Goal: Task Accomplishment & Management: Manage account settings

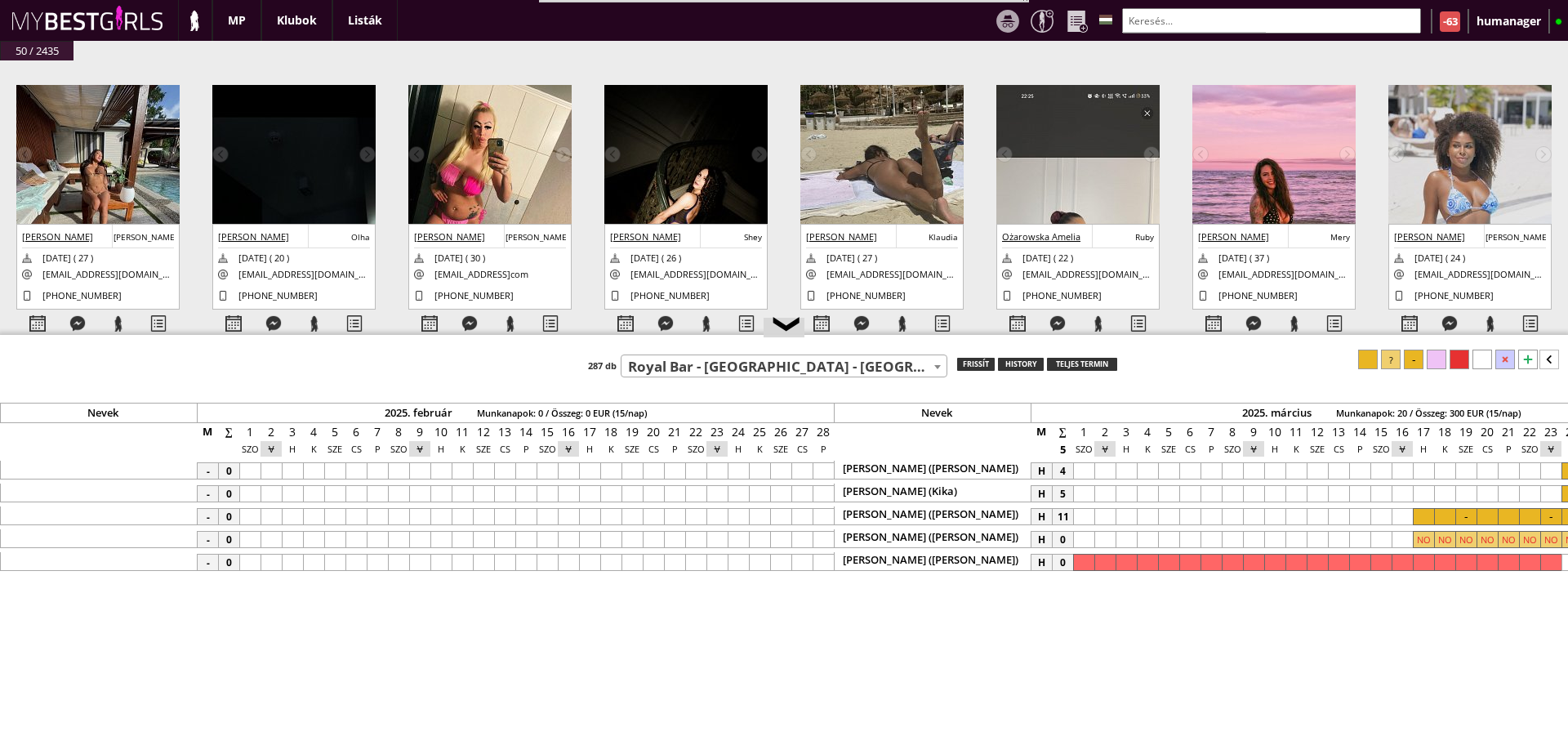
select select "262"
click at [1181, 9] on input "text" at bounding box center [1271, 21] width 299 height 26
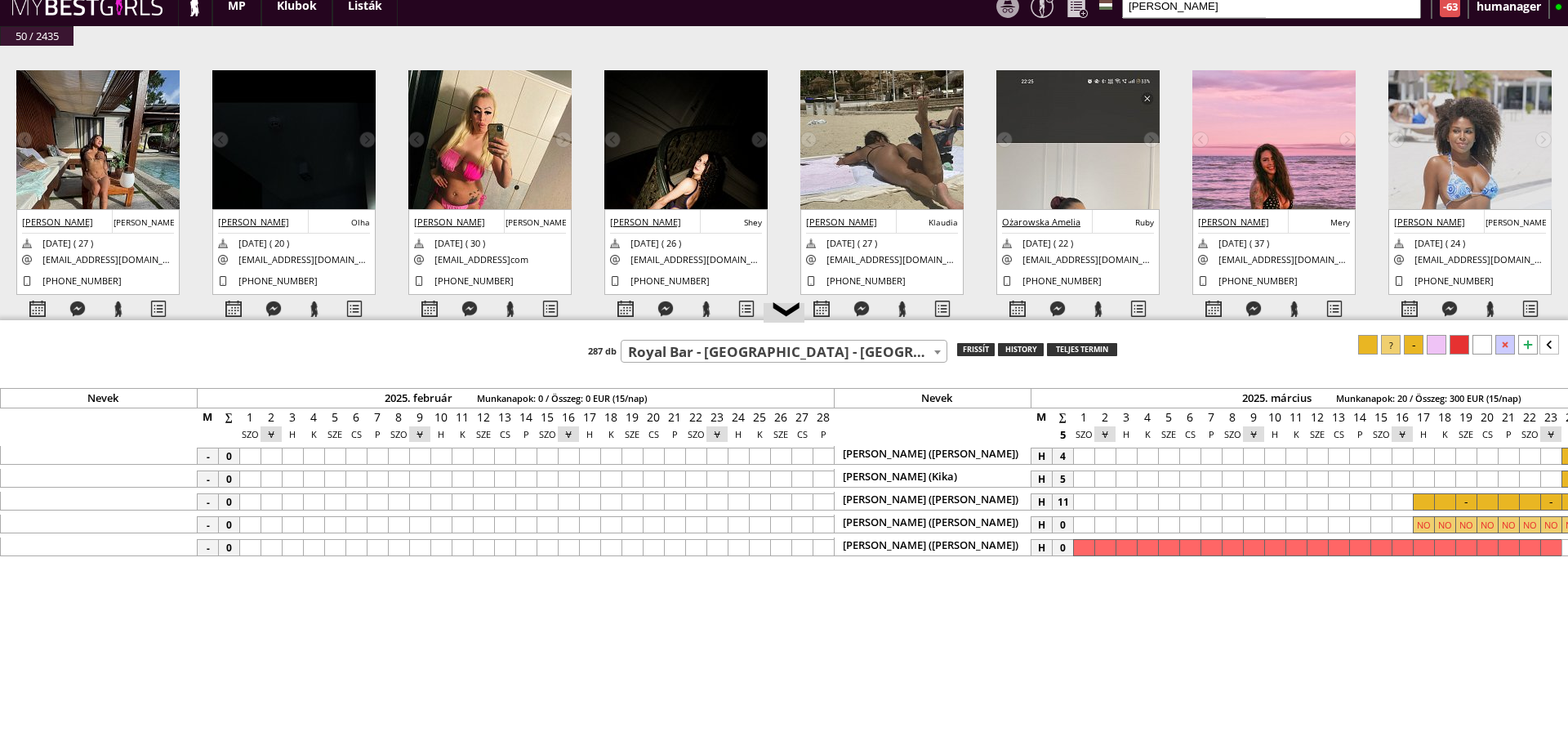
scroll to position [0, 5801]
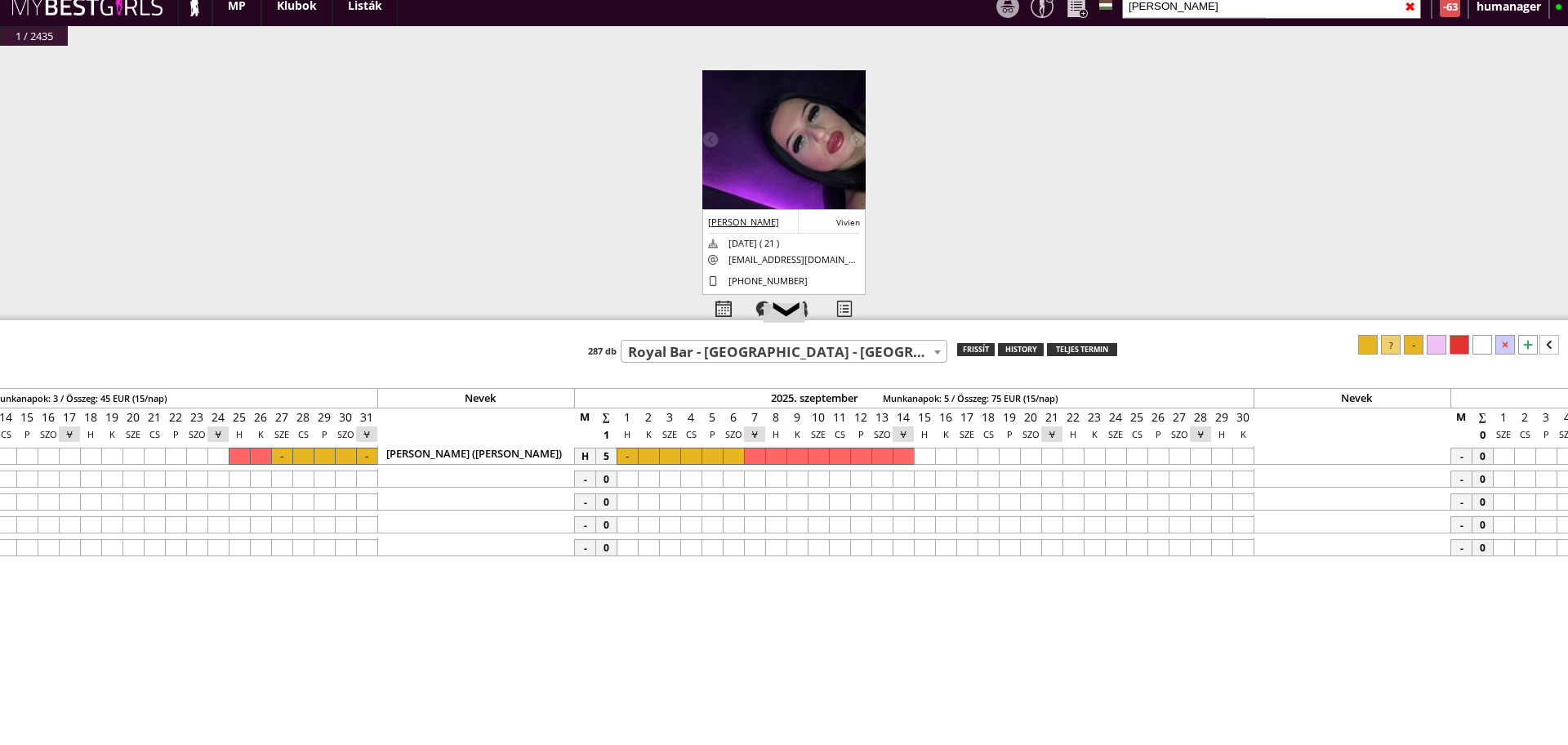
type input "[PERSON_NAME]"
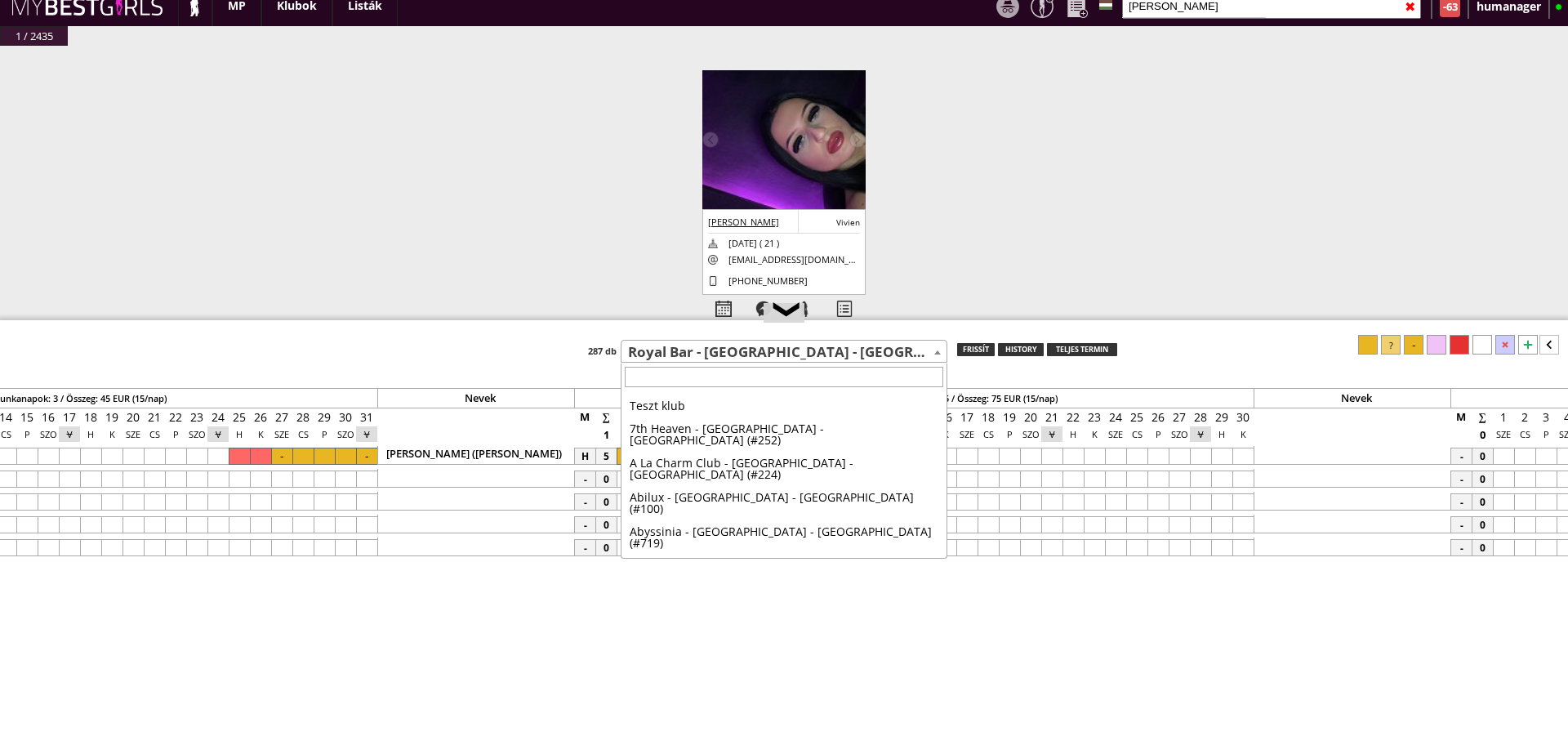
click at [762, 362] on body "Bestof képek letöltése Összes kép letöltése RESET MENTÉS updatezve bemutatás ta…" at bounding box center [784, 358] width 1568 height 745
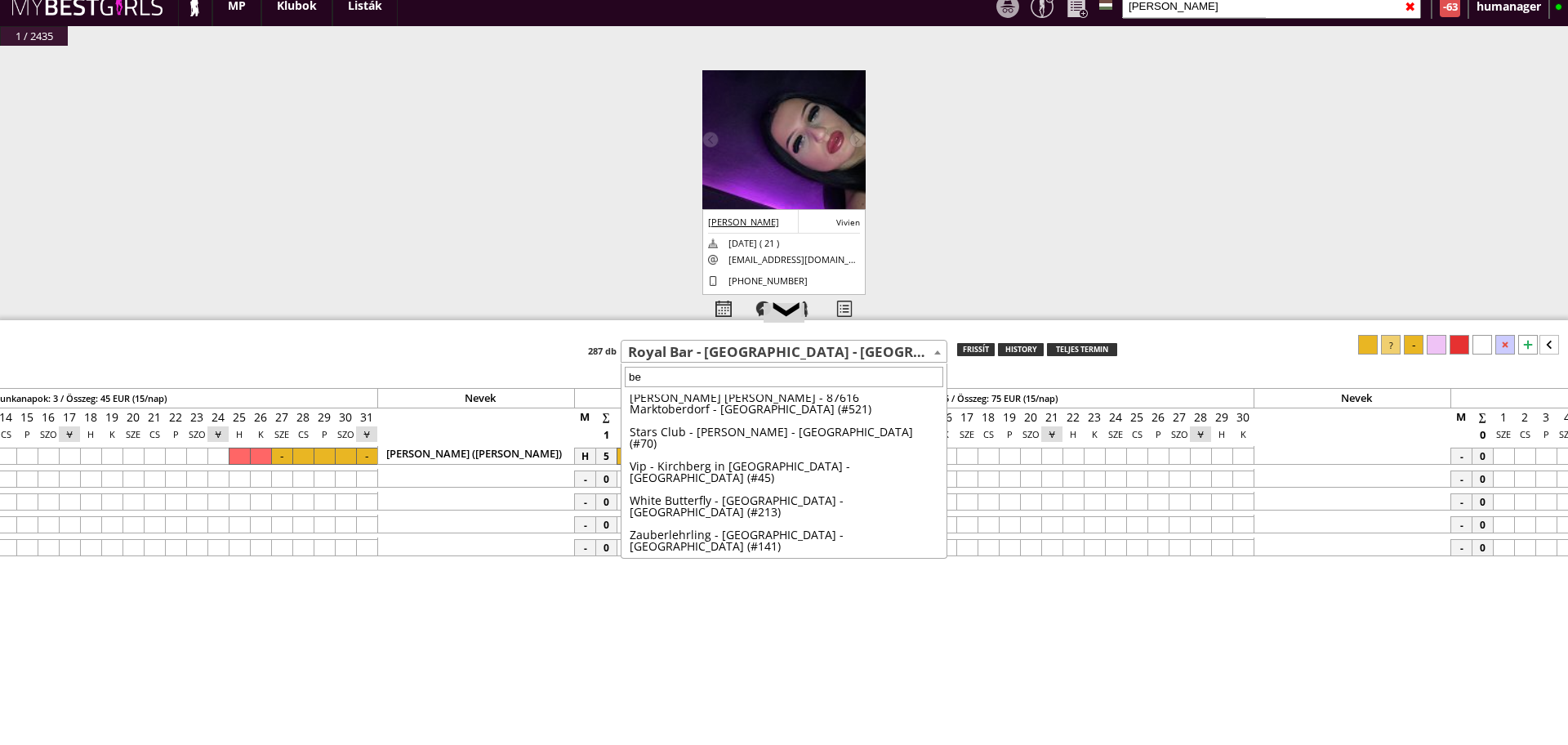
scroll to position [0, 0]
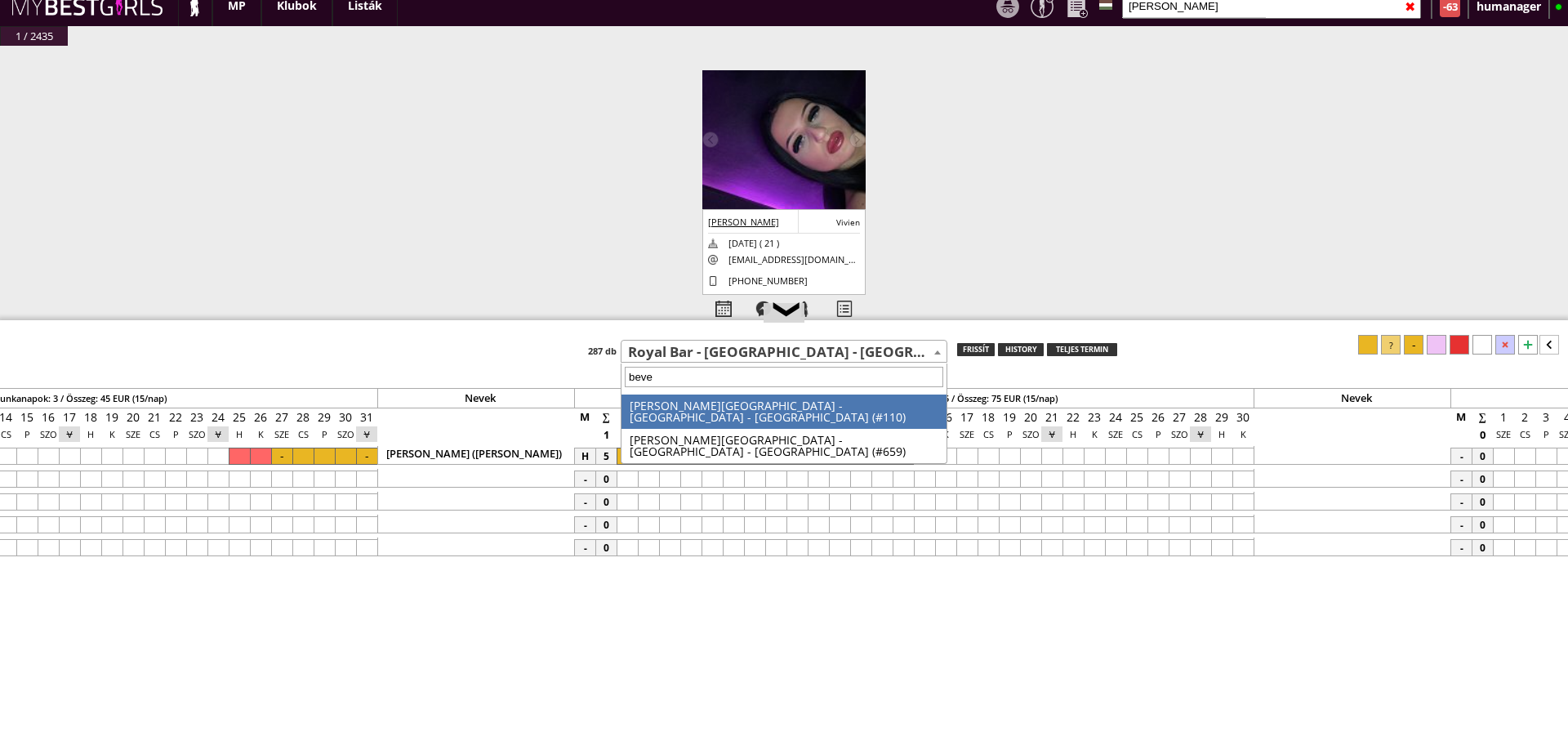
type input "[PERSON_NAME]"
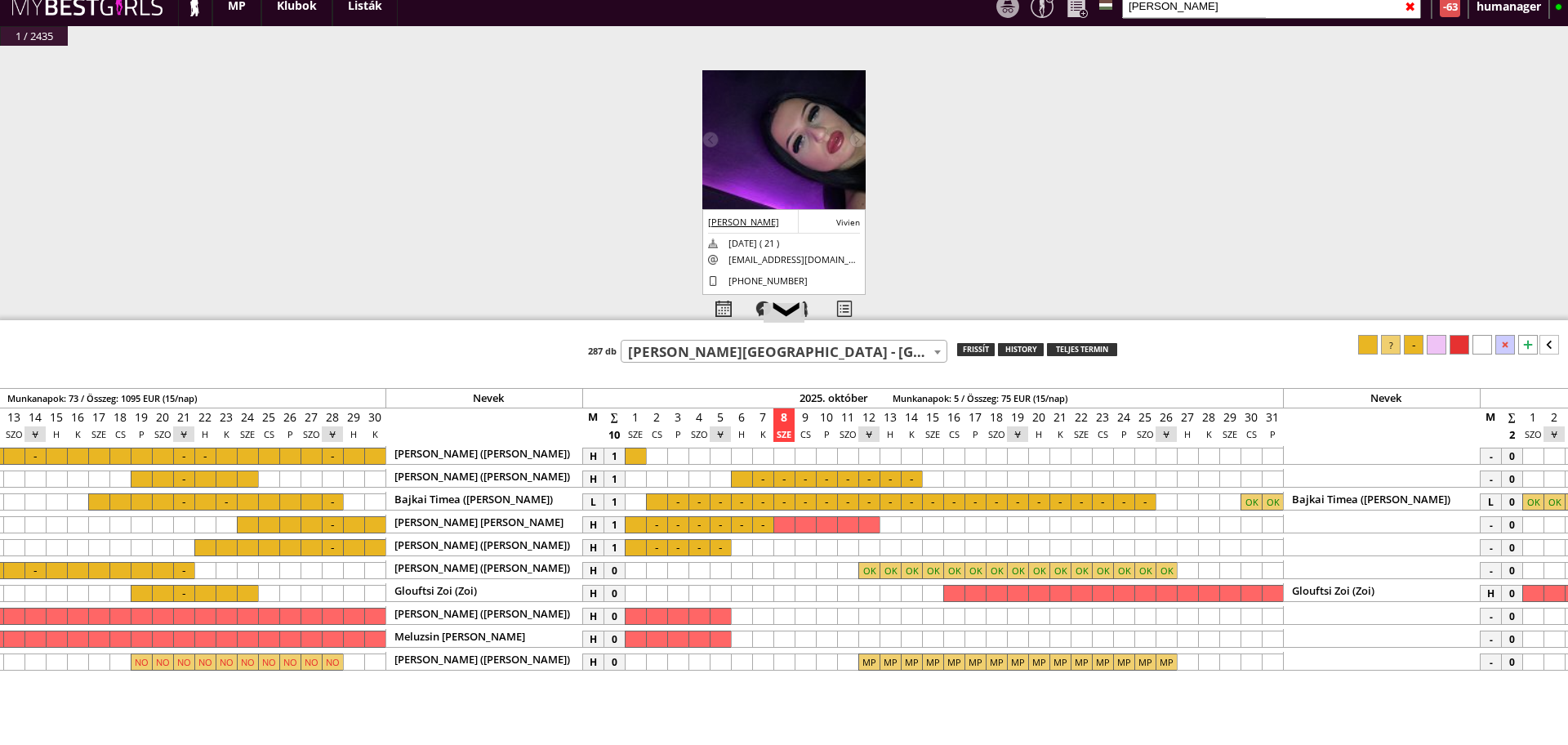
scroll to position [0, 6791]
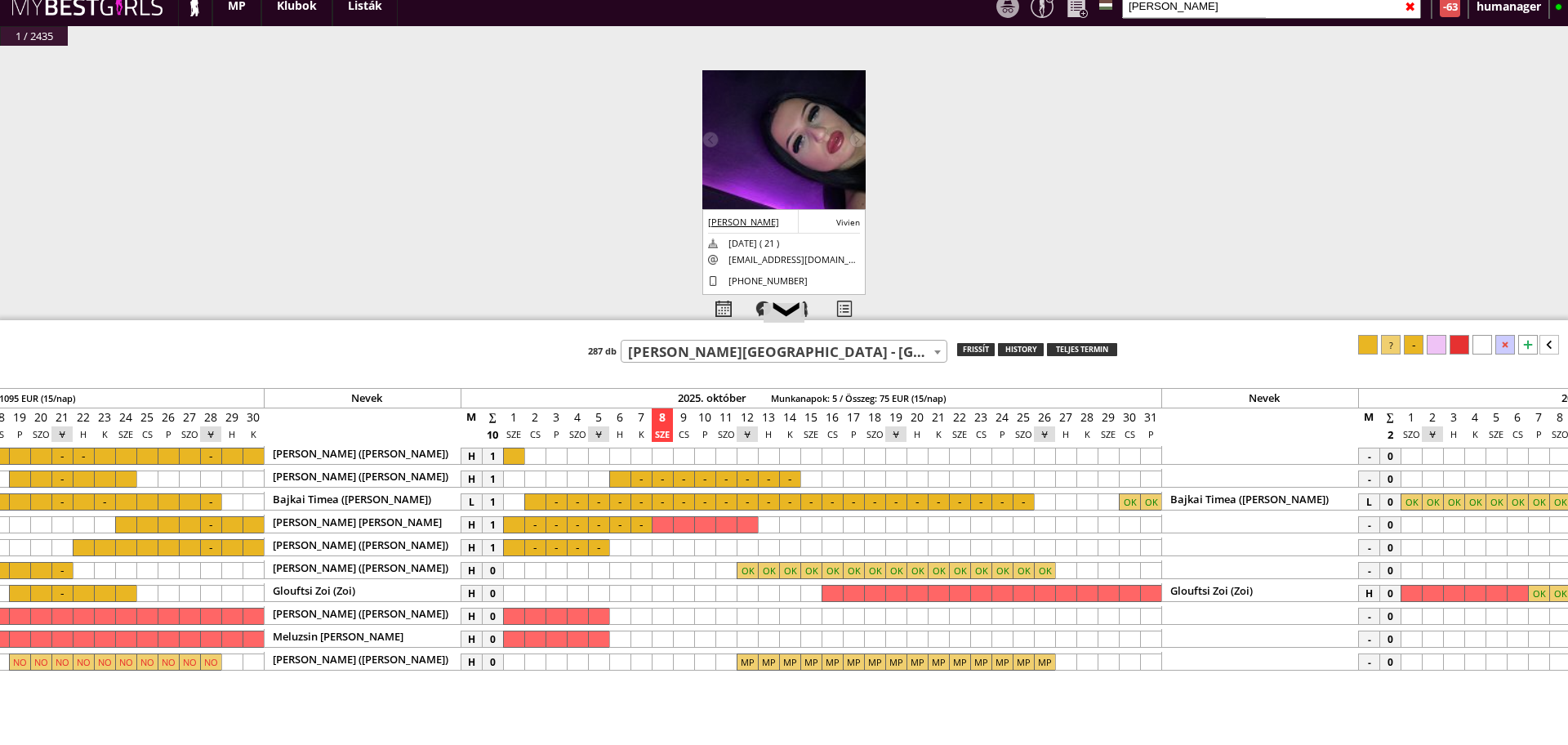
click at [998, 522] on div at bounding box center [1002, 525] width 21 height 17
click at [1134, 521] on div at bounding box center [1129, 525] width 21 height 17
click at [1390, 350] on div at bounding box center [1391, 344] width 20 height 20
click at [995, 522] on div at bounding box center [1002, 525] width 21 height 17
click at [1128, 519] on div at bounding box center [1129, 525] width 21 height 17
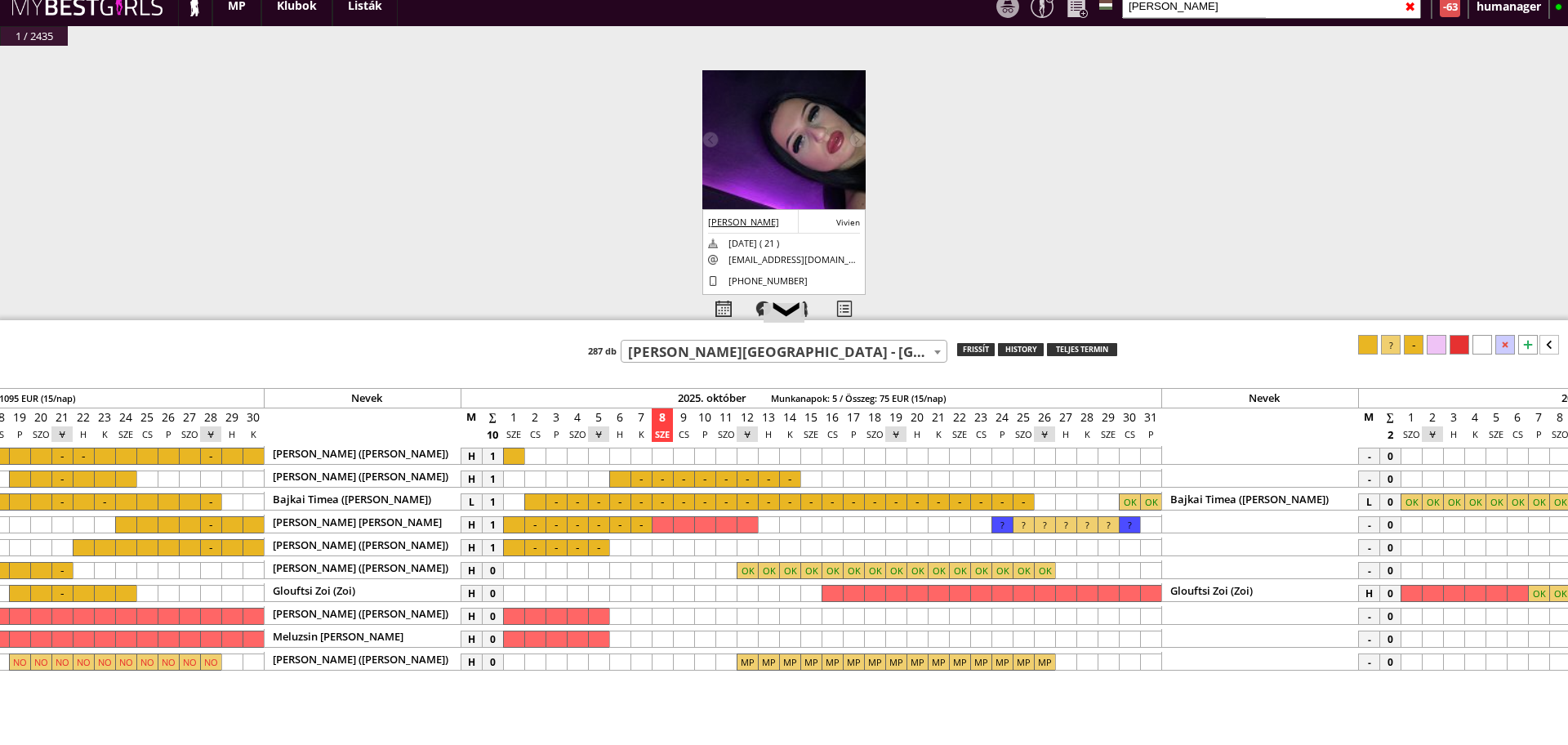
click at [1485, 350] on div at bounding box center [1482, 344] width 20 height 20
click at [999, 535] on div at bounding box center [1002, 537] width 21 height 4
click at [999, 539] on div at bounding box center [1002, 548] width 21 height 17
click at [1121, 540] on div at bounding box center [1129, 548] width 21 height 17
click at [1393, 347] on div at bounding box center [1391, 344] width 20 height 20
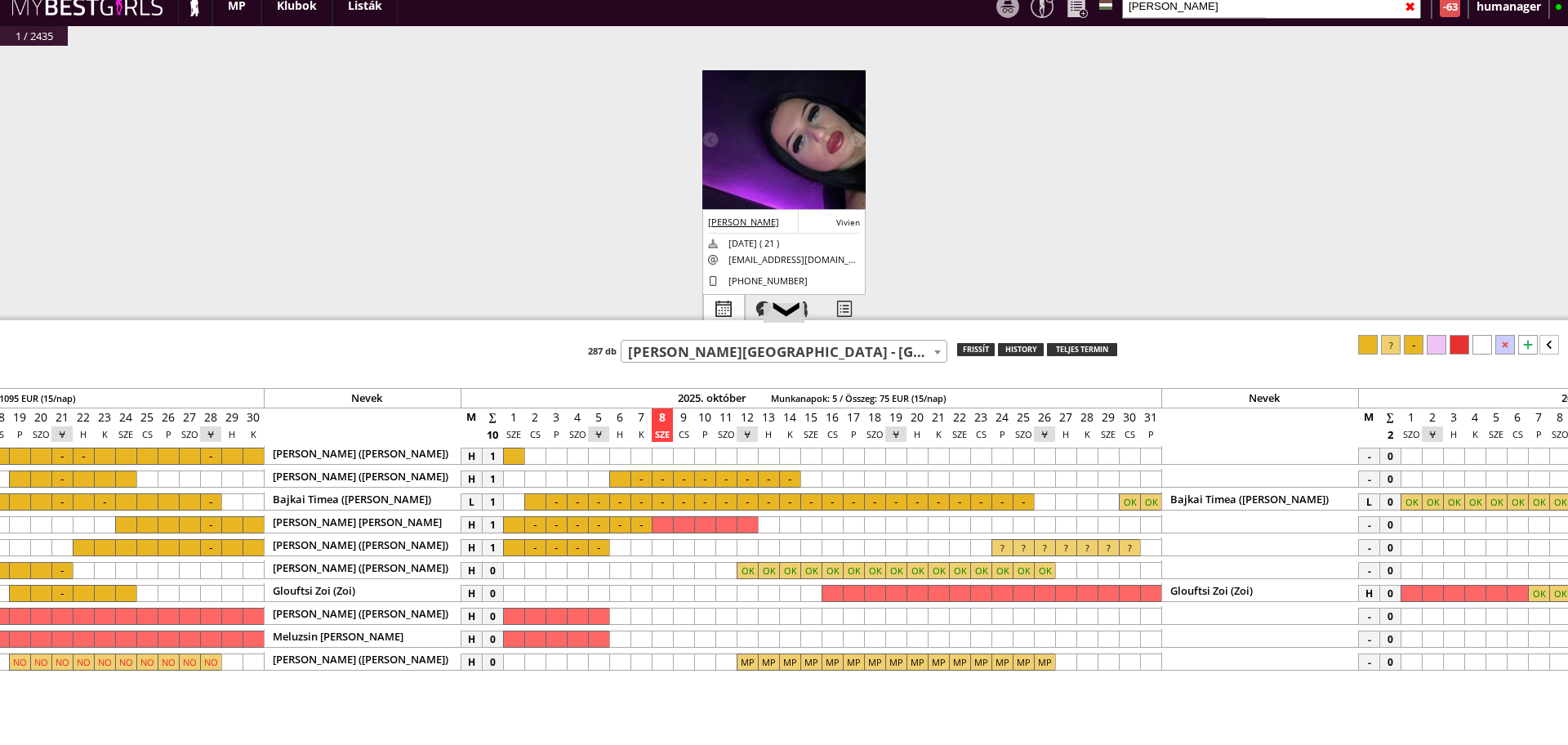
click at [737, 317] on div at bounding box center [724, 310] width 40 height 29
select select "0"
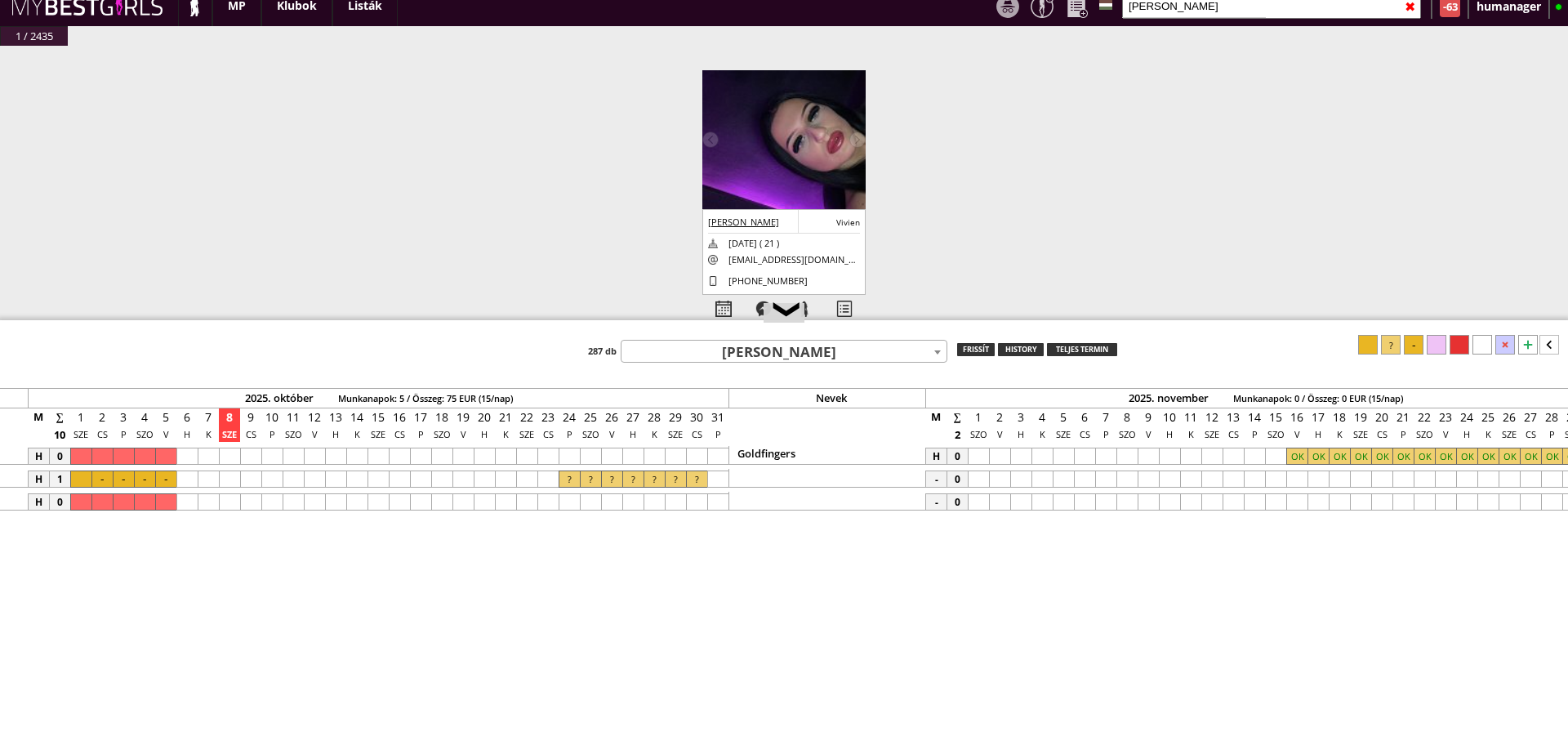
scroll to position [0, 7246]
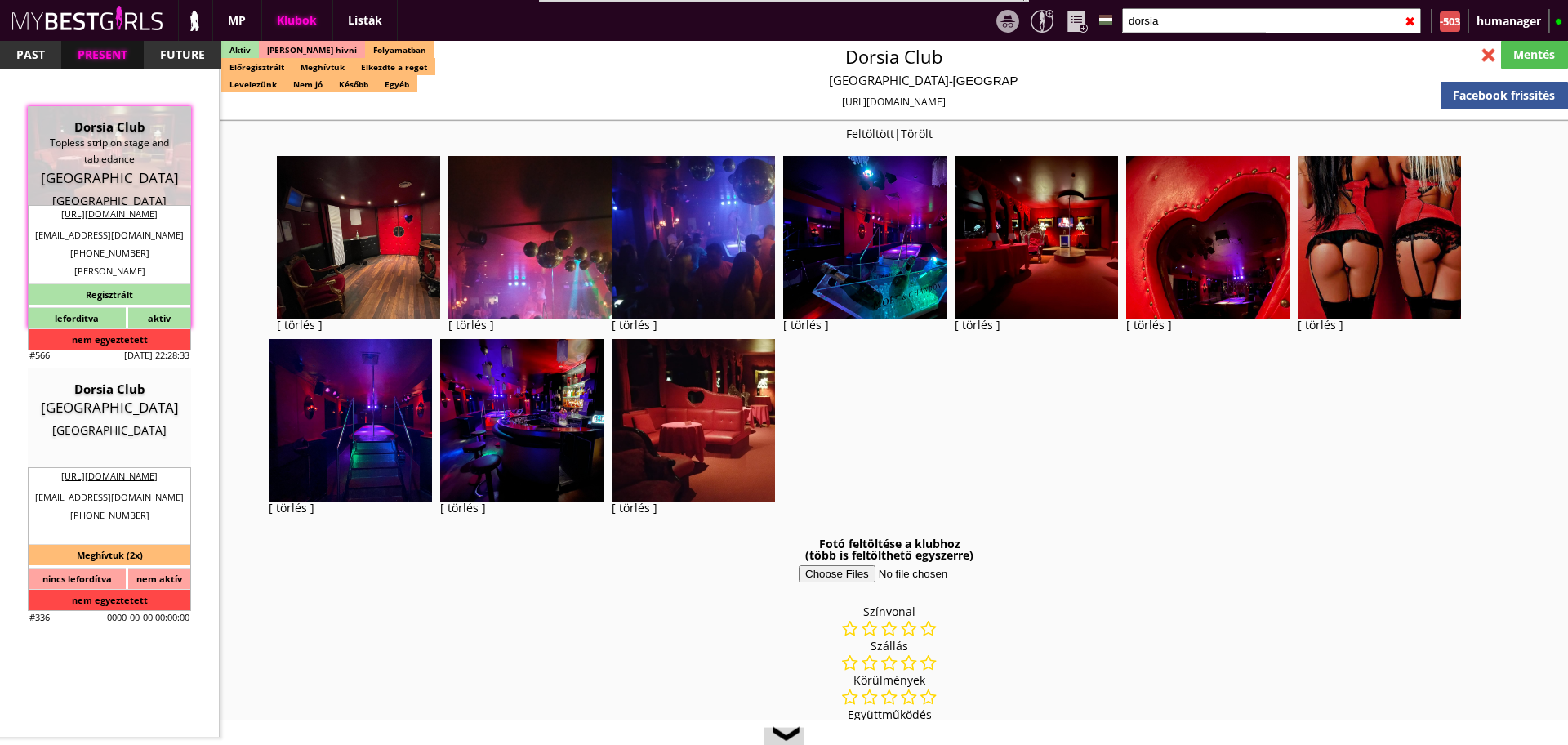
select select "reg"
select select "months"
select select "0"
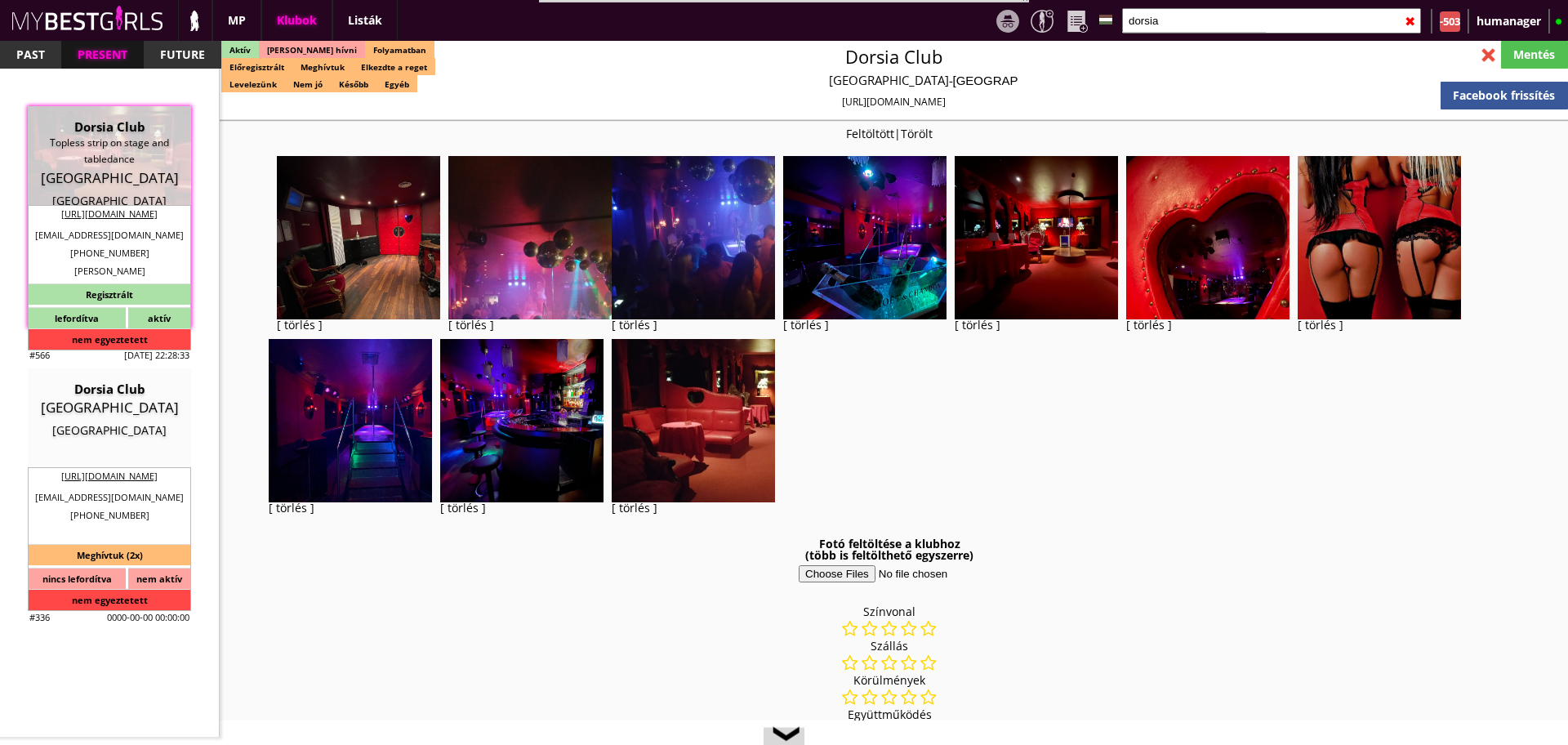
select select "room"
select select "0"
select select "last day"
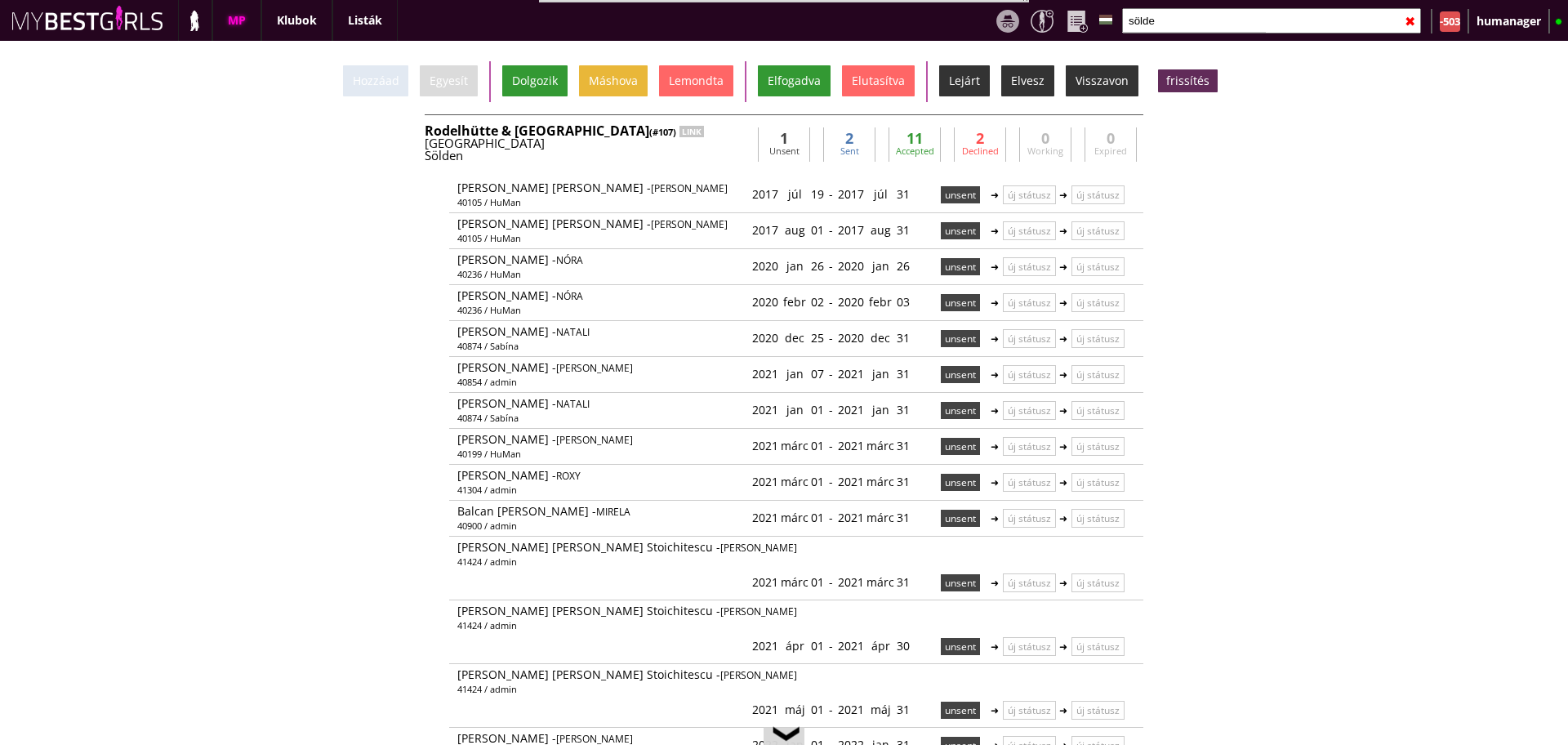
scroll to position [397, 0]
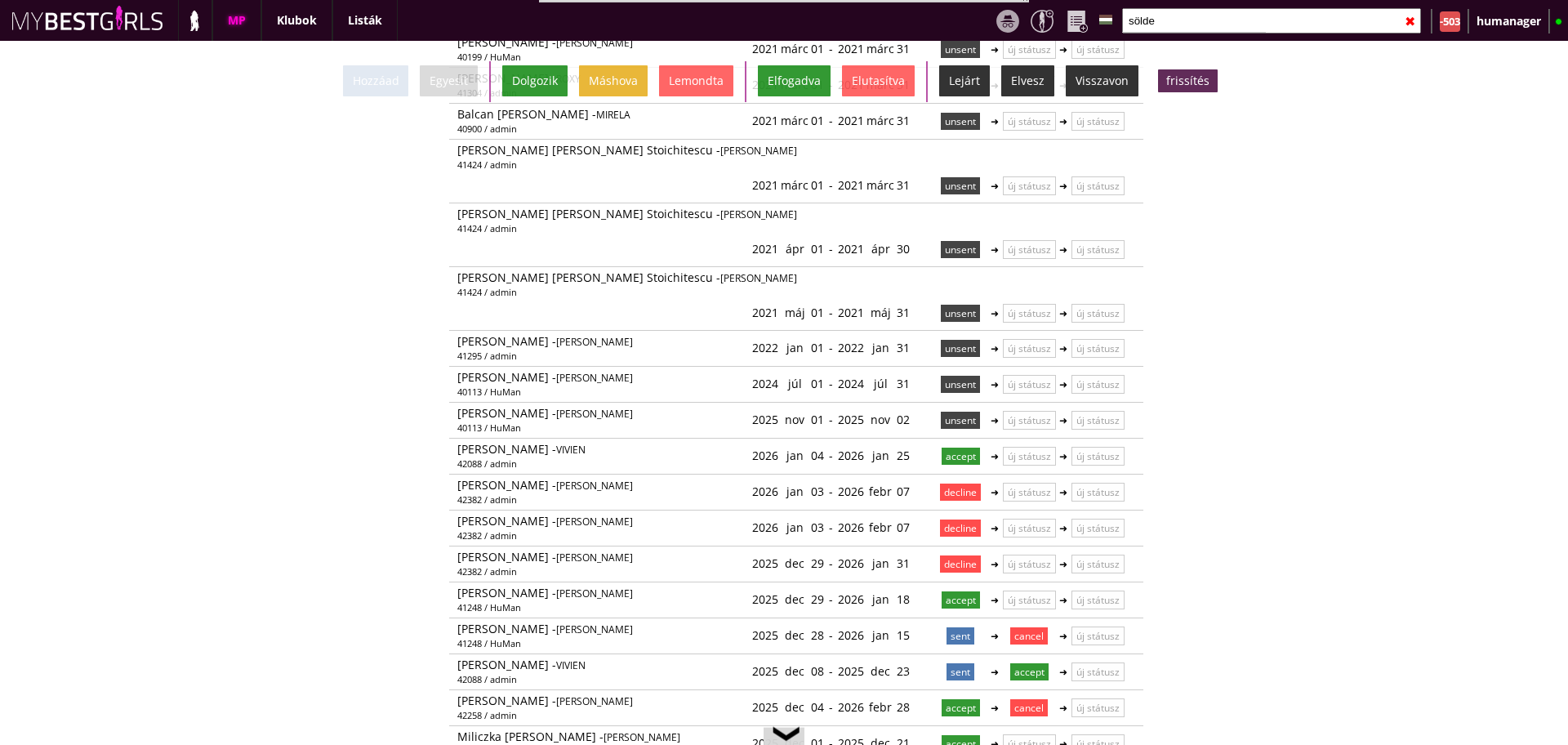
click at [1180, 11] on input "sölde" at bounding box center [1271, 21] width 299 height 26
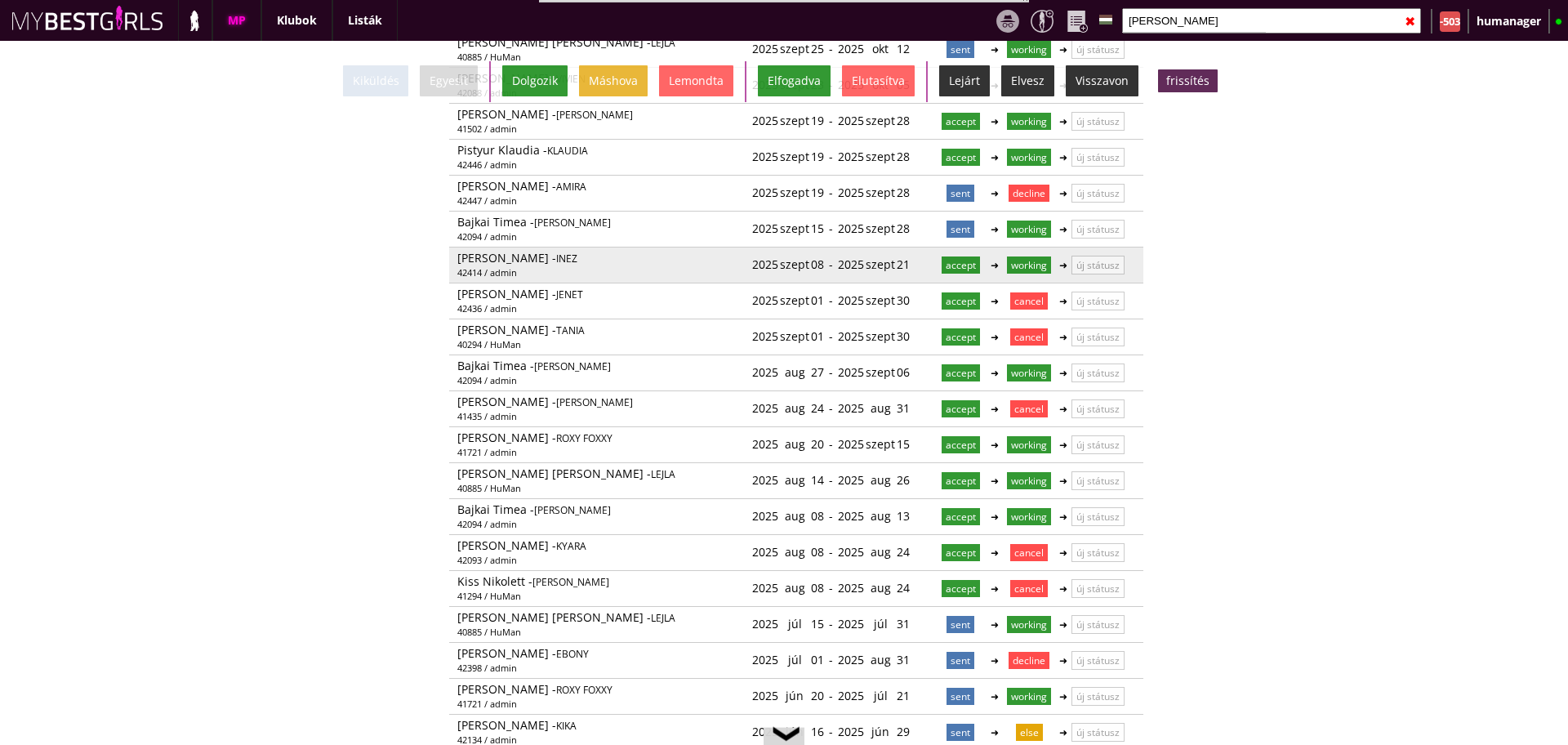
scroll to position [0, 0]
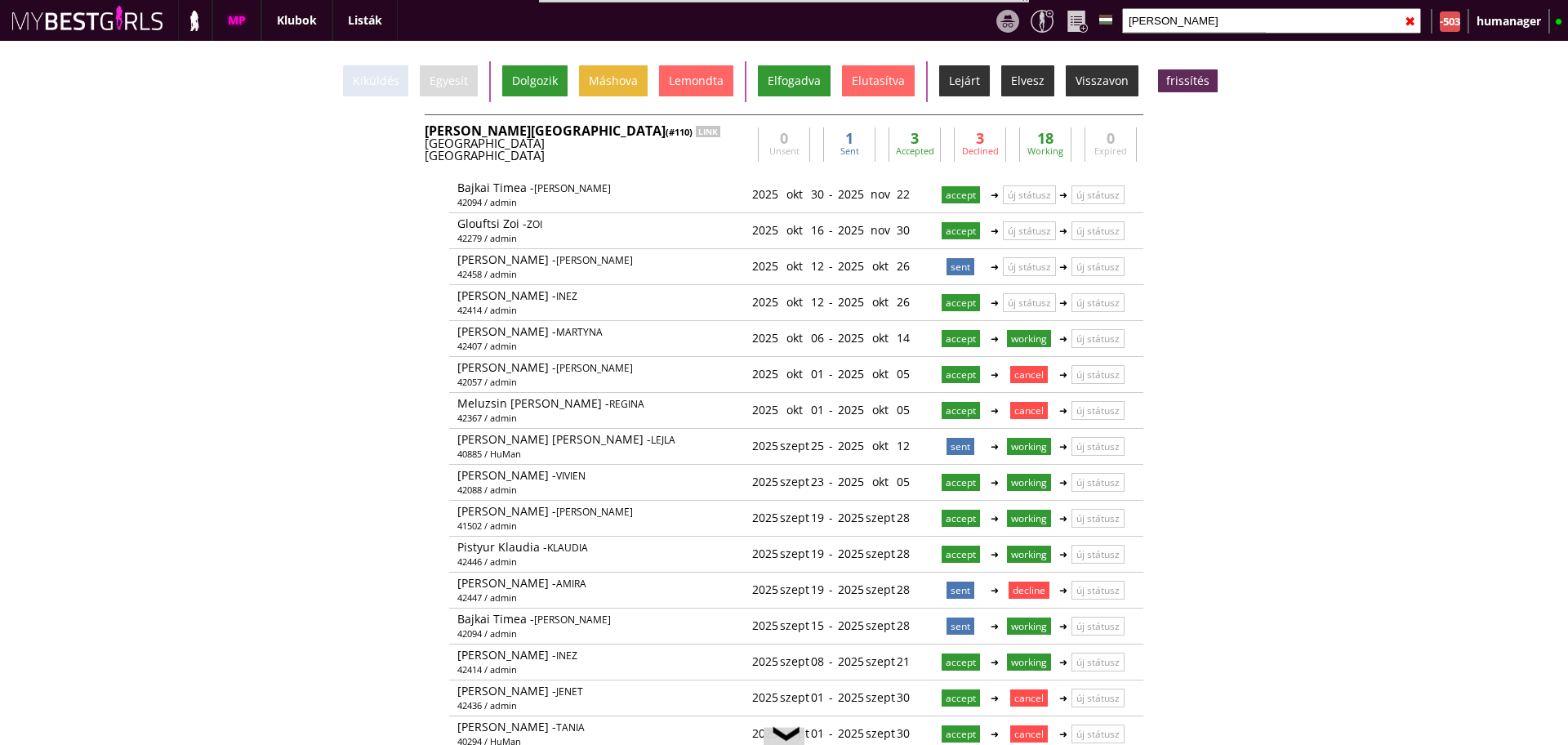
type input "bever"
click at [691, 134] on div "Beverly Hills (#110) LINK" at bounding box center [588, 130] width 327 height 13
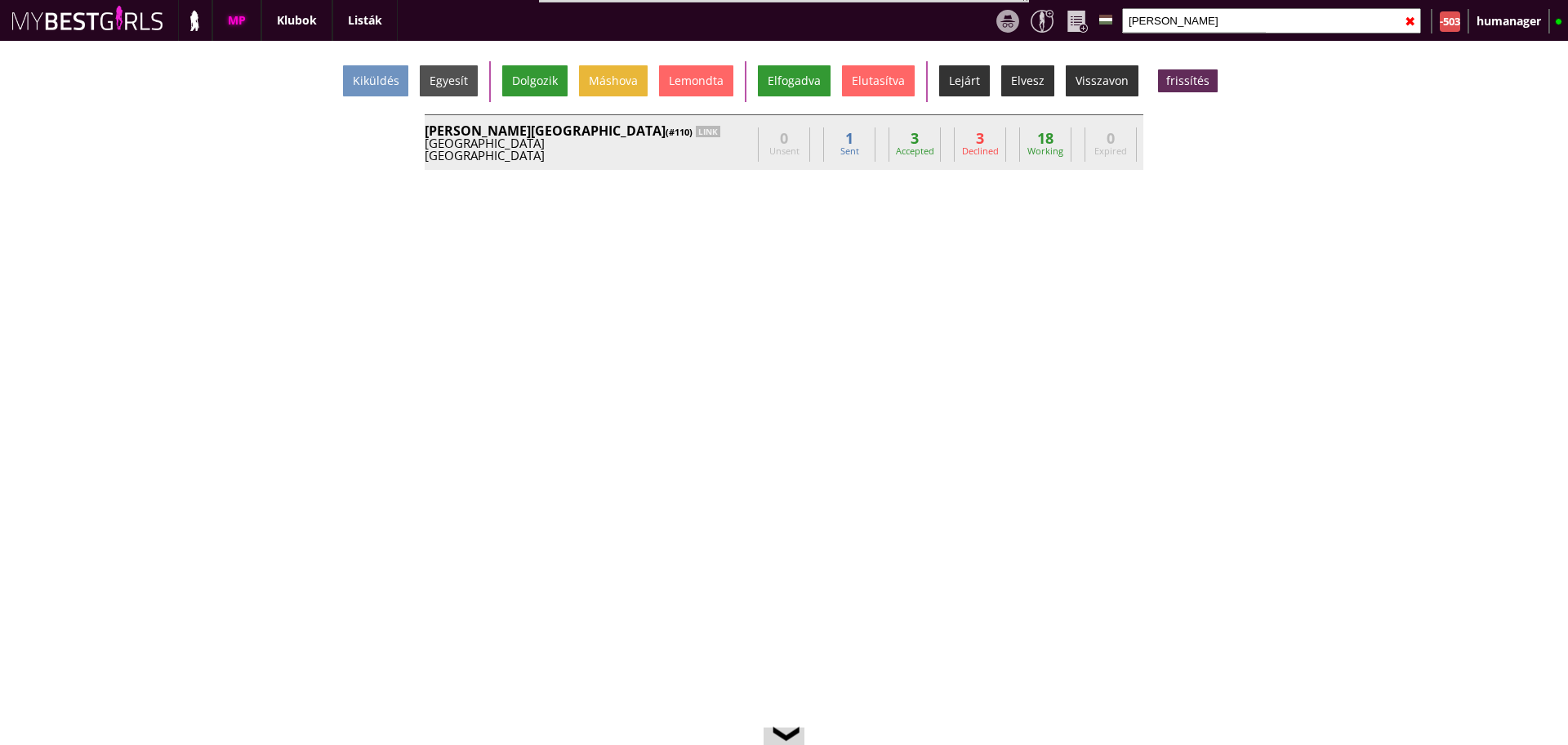
click at [691, 134] on div "Beverly Hills (#110) LINK" at bounding box center [588, 130] width 327 height 13
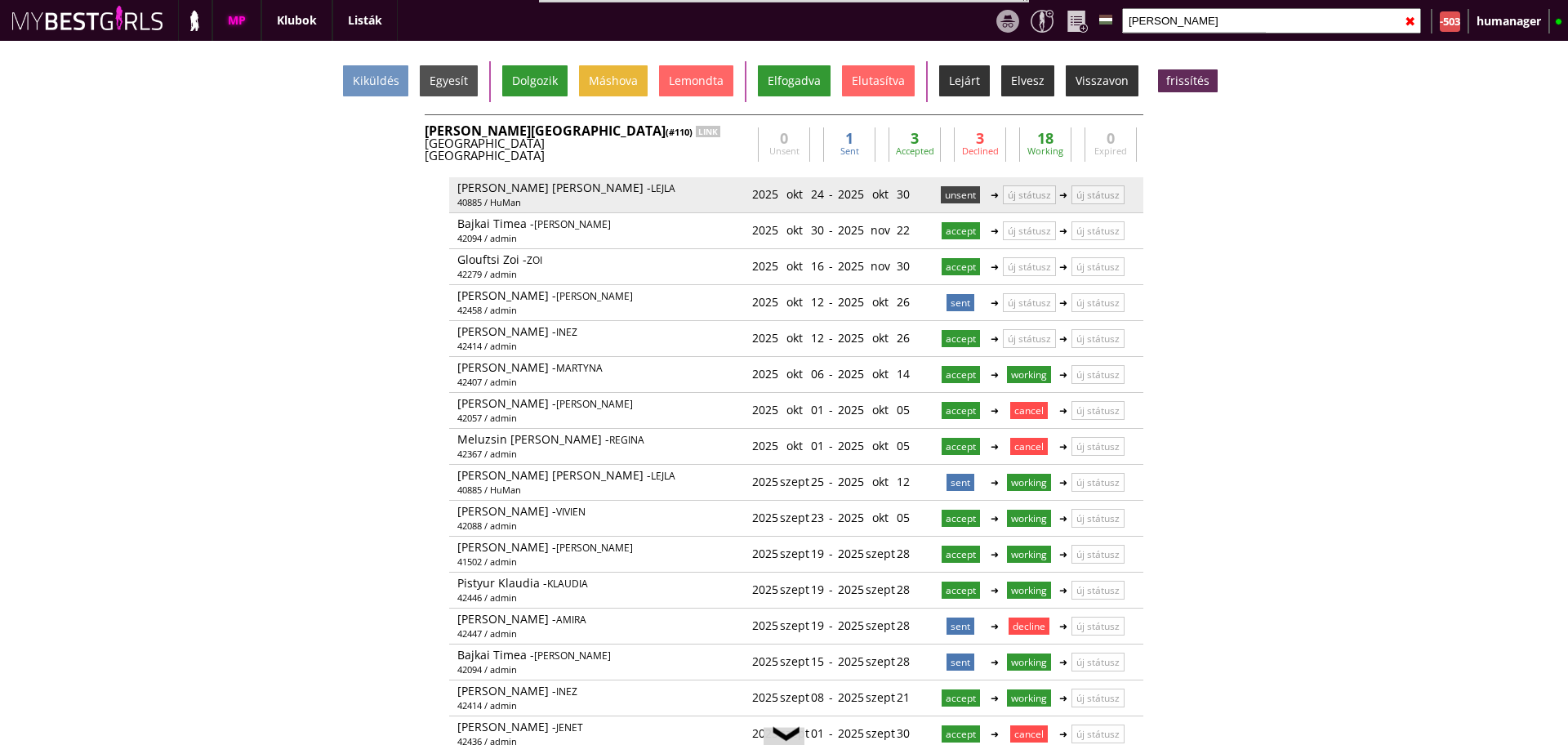
click at [948, 196] on p "unsent" at bounding box center [961, 195] width 39 height 17
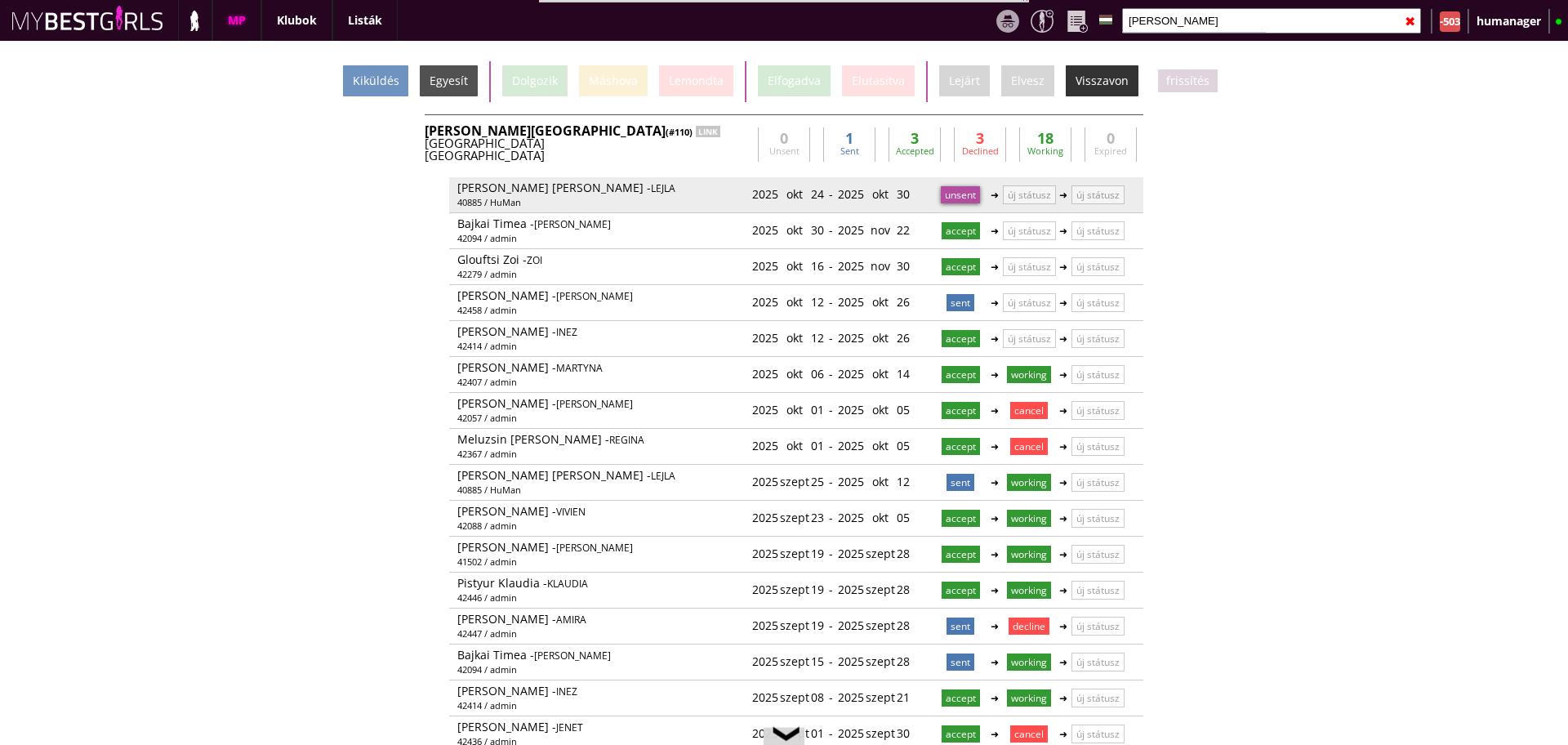
click at [941, 196] on p "unsent" at bounding box center [961, 195] width 39 height 17
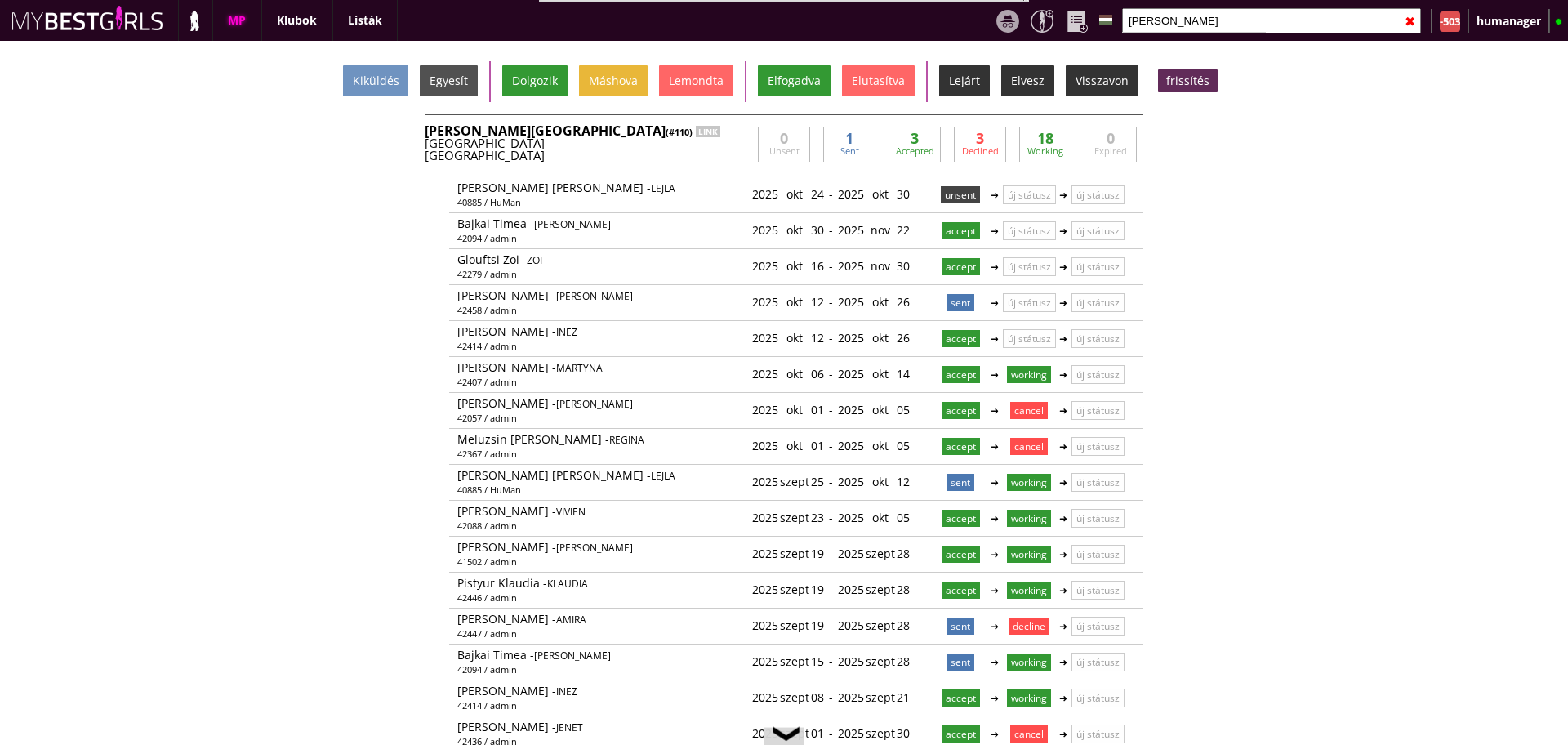
click at [659, 143] on div "Austria" at bounding box center [588, 143] width 327 height 12
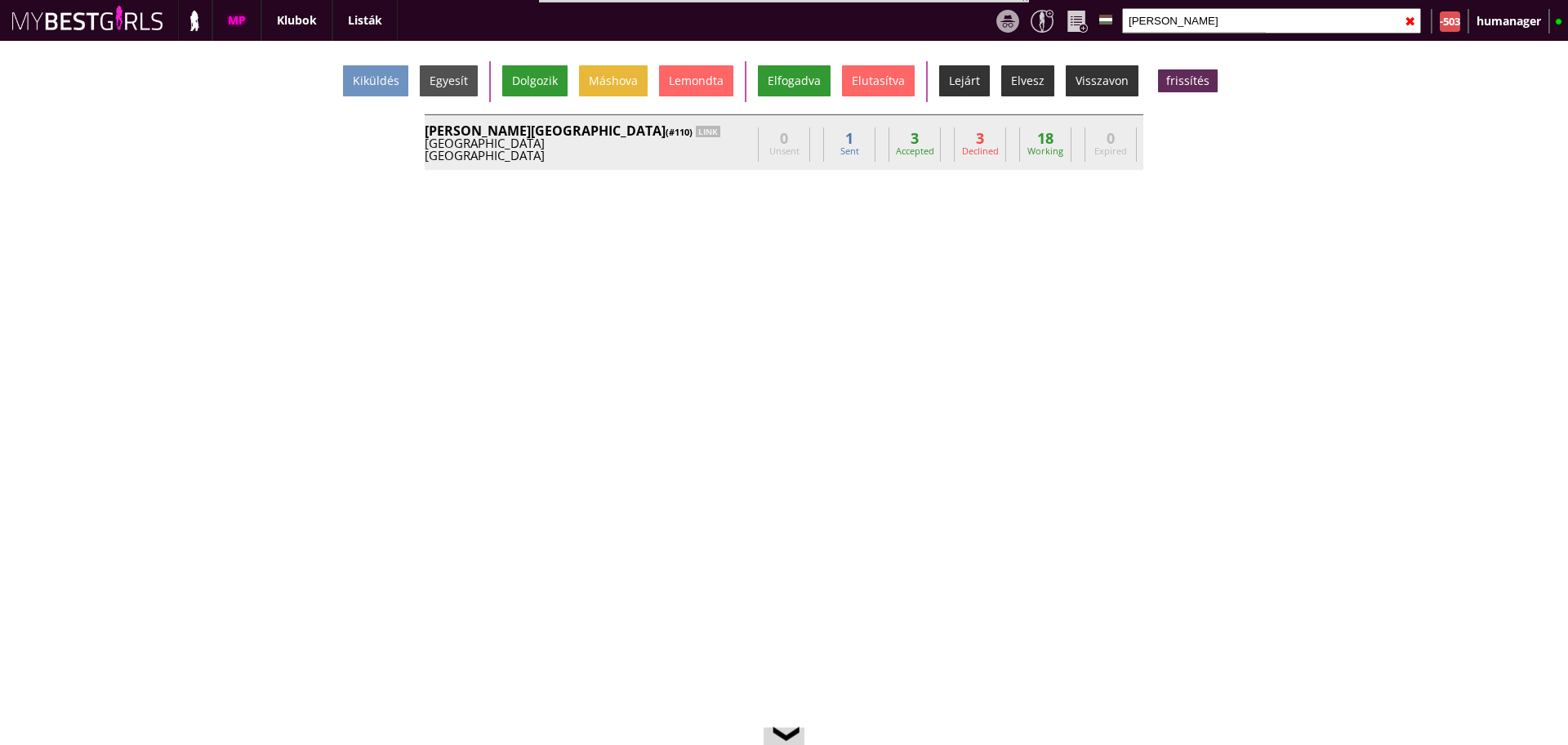
click at [659, 143] on div "Austria" at bounding box center [588, 143] width 327 height 12
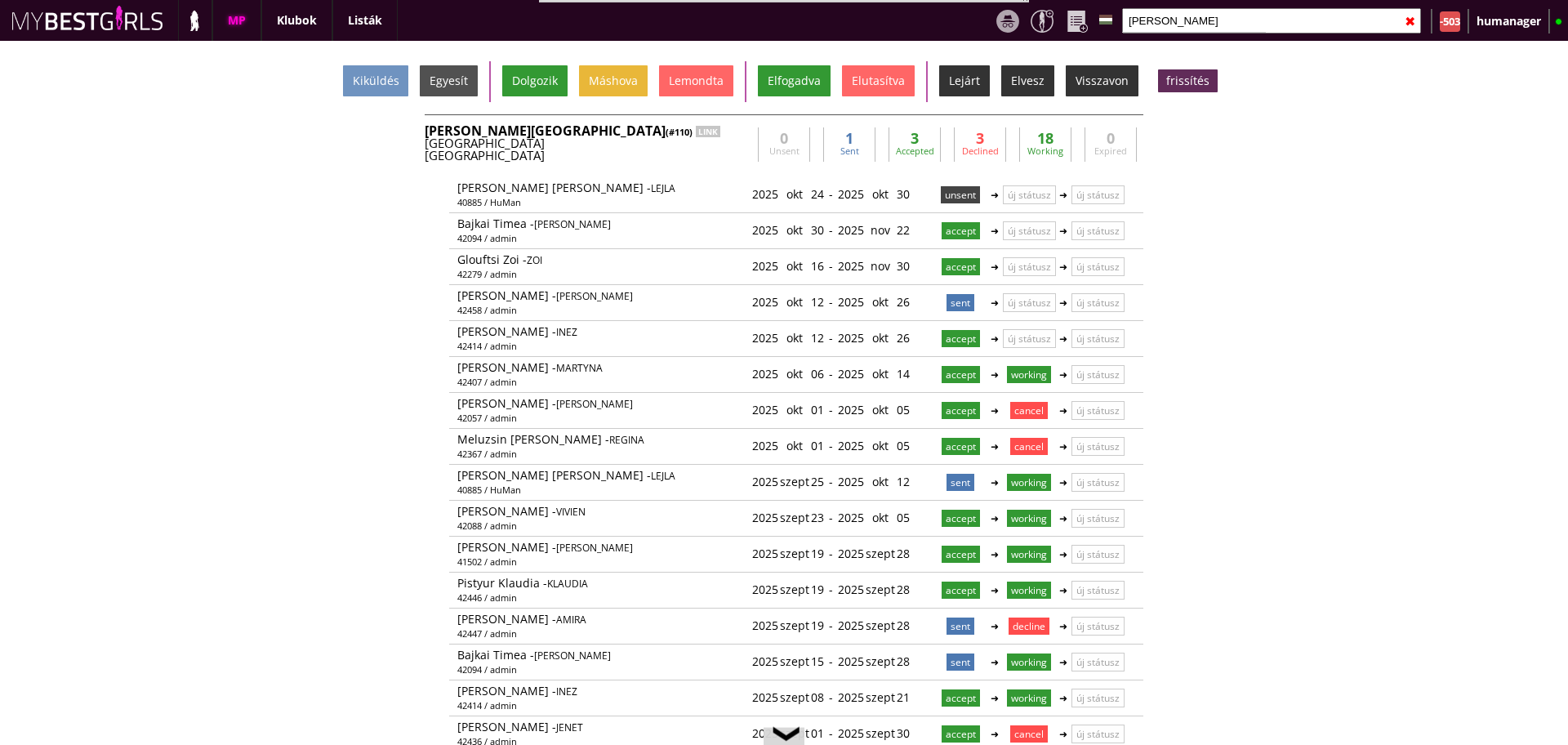
click at [721, 144] on div "Austria" at bounding box center [588, 143] width 327 height 12
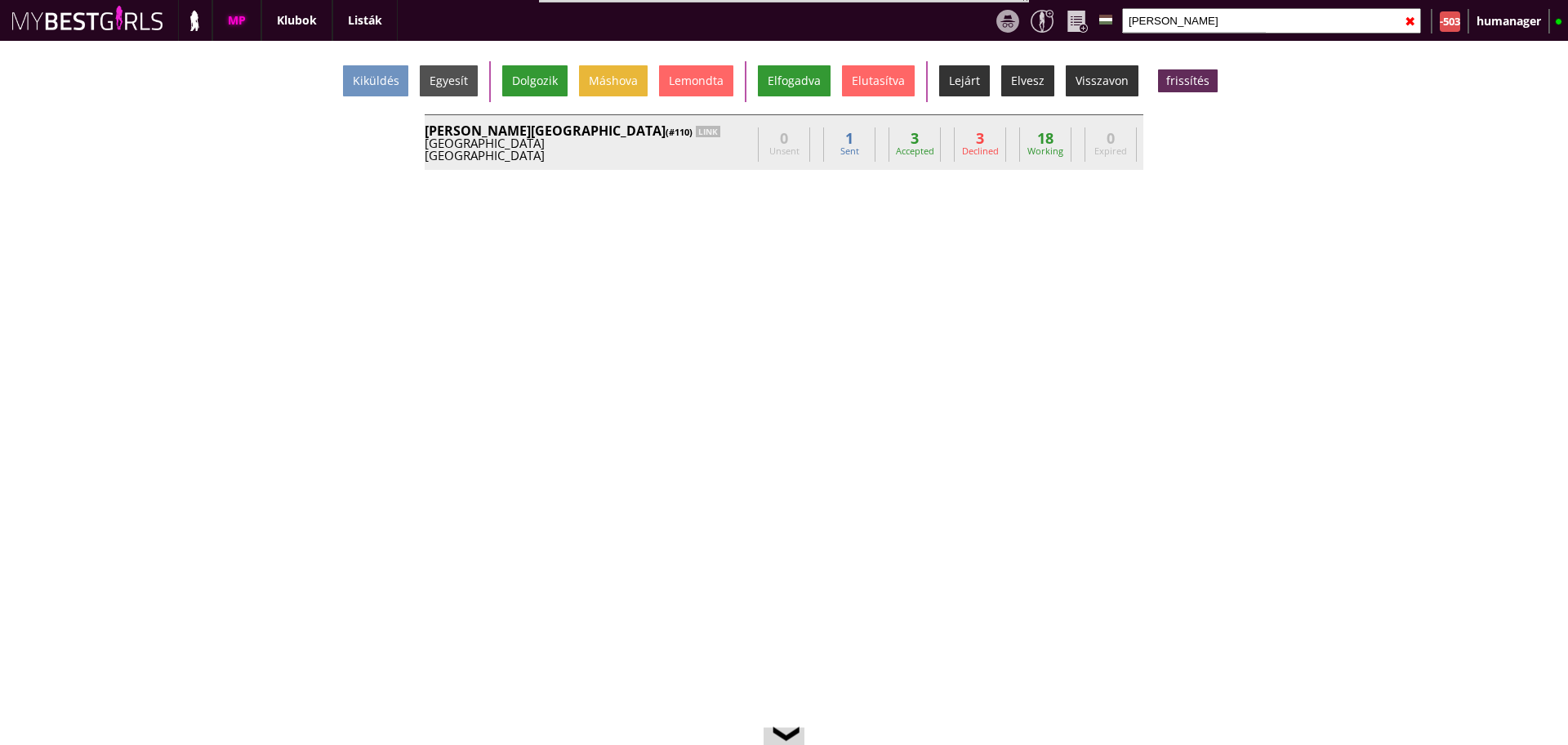
click at [721, 144] on div "Austria" at bounding box center [588, 143] width 327 height 12
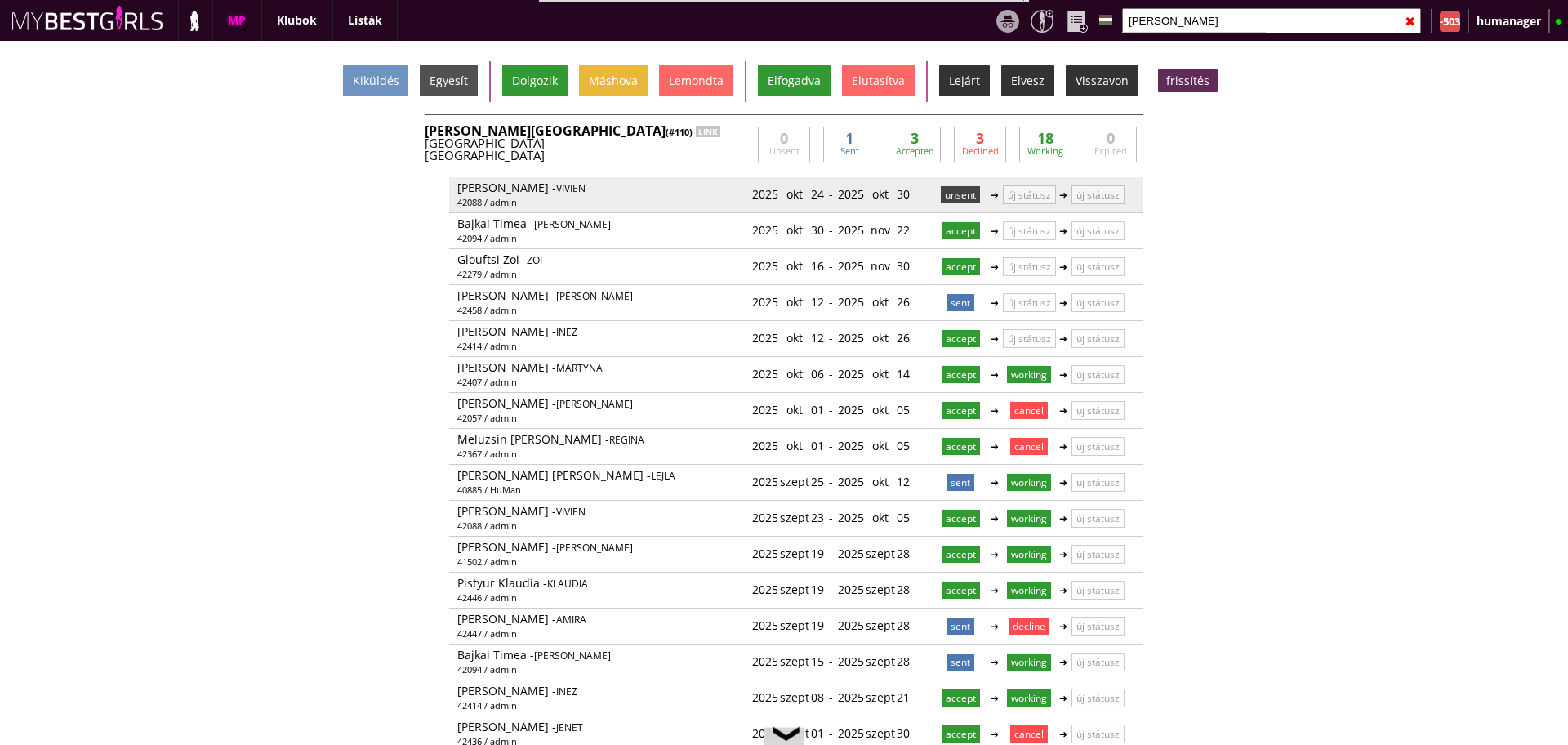
click at [958, 194] on p "unsent" at bounding box center [961, 195] width 39 height 17
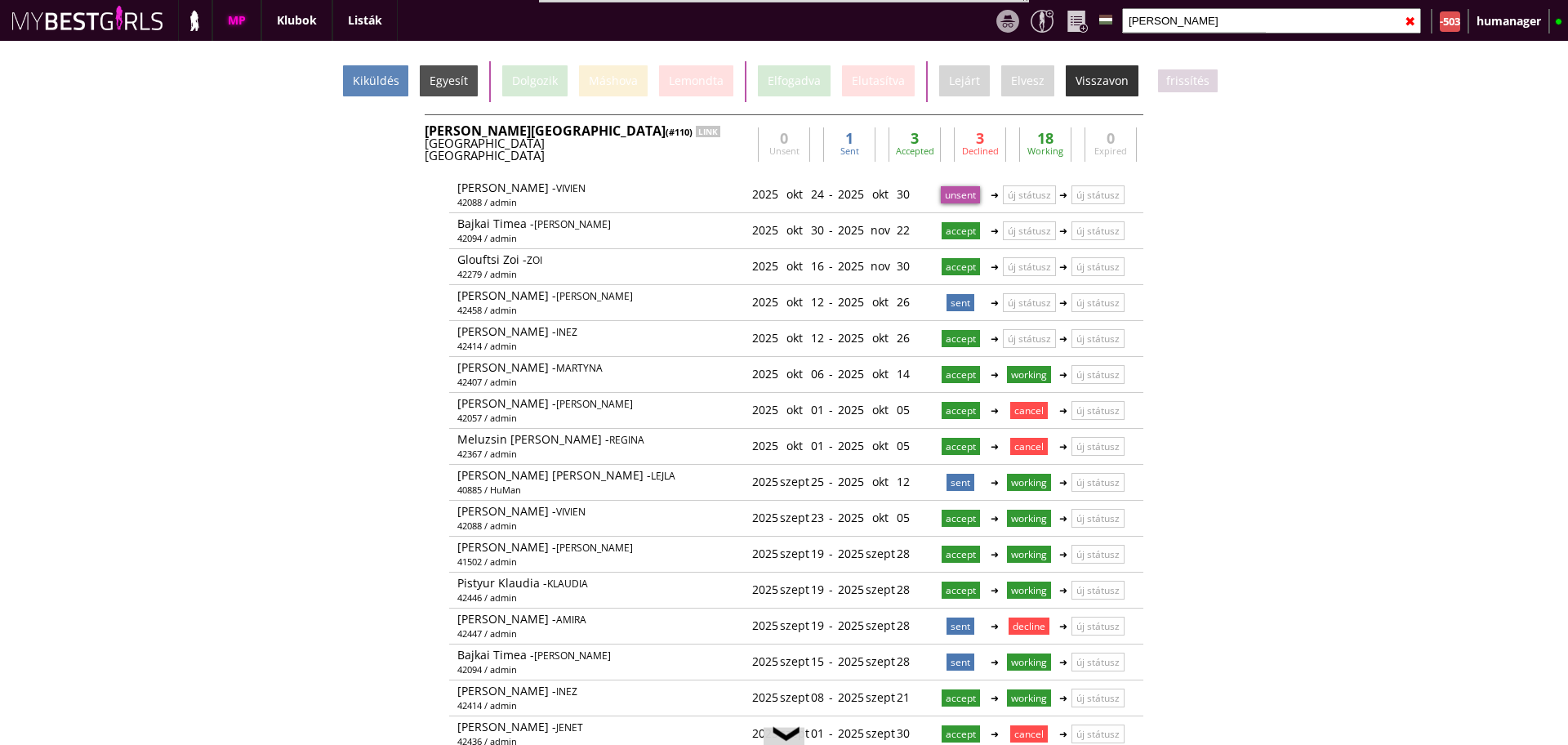
click at [400, 89] on div "Kiküldés" at bounding box center [375, 81] width 66 height 31
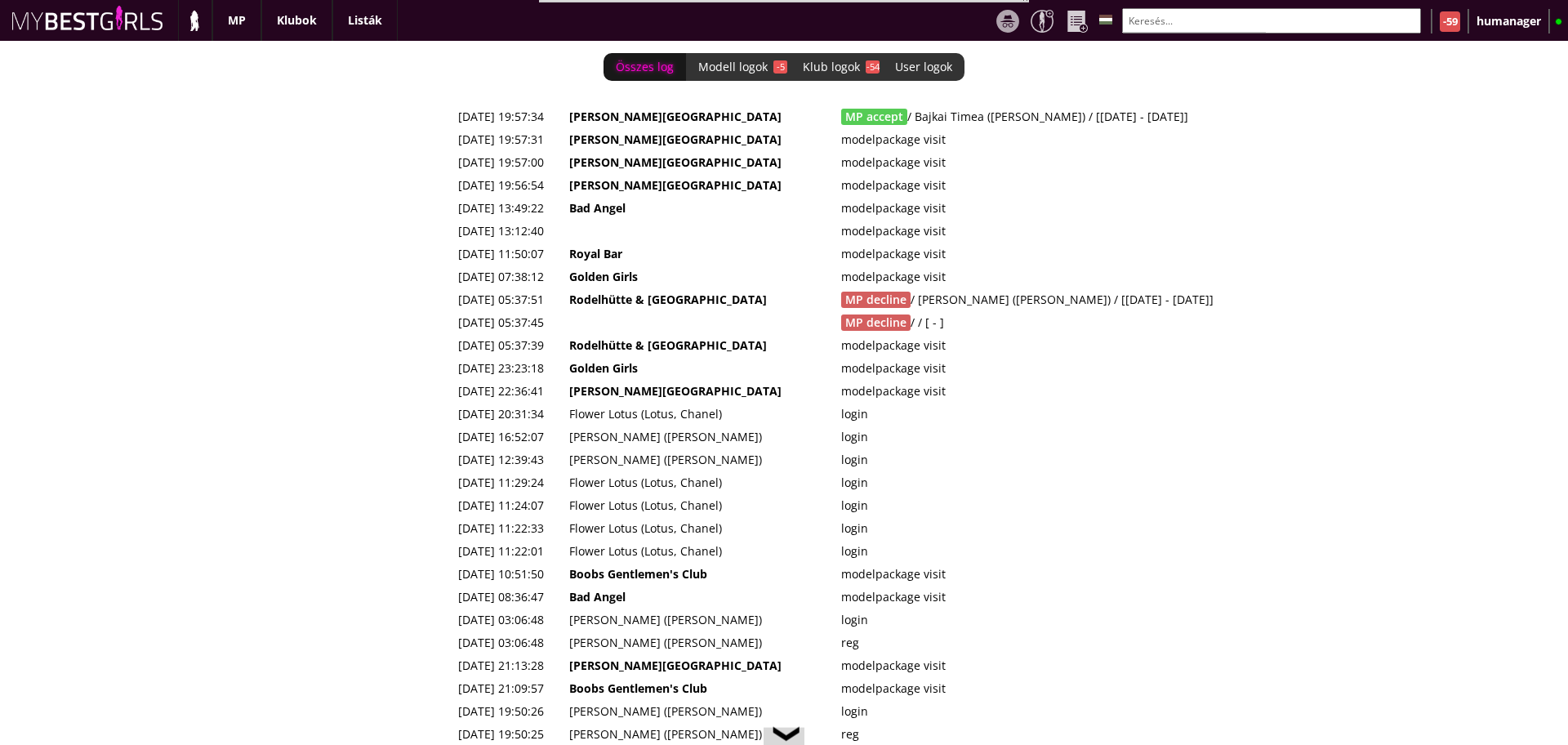
scroll to position [0, 6669]
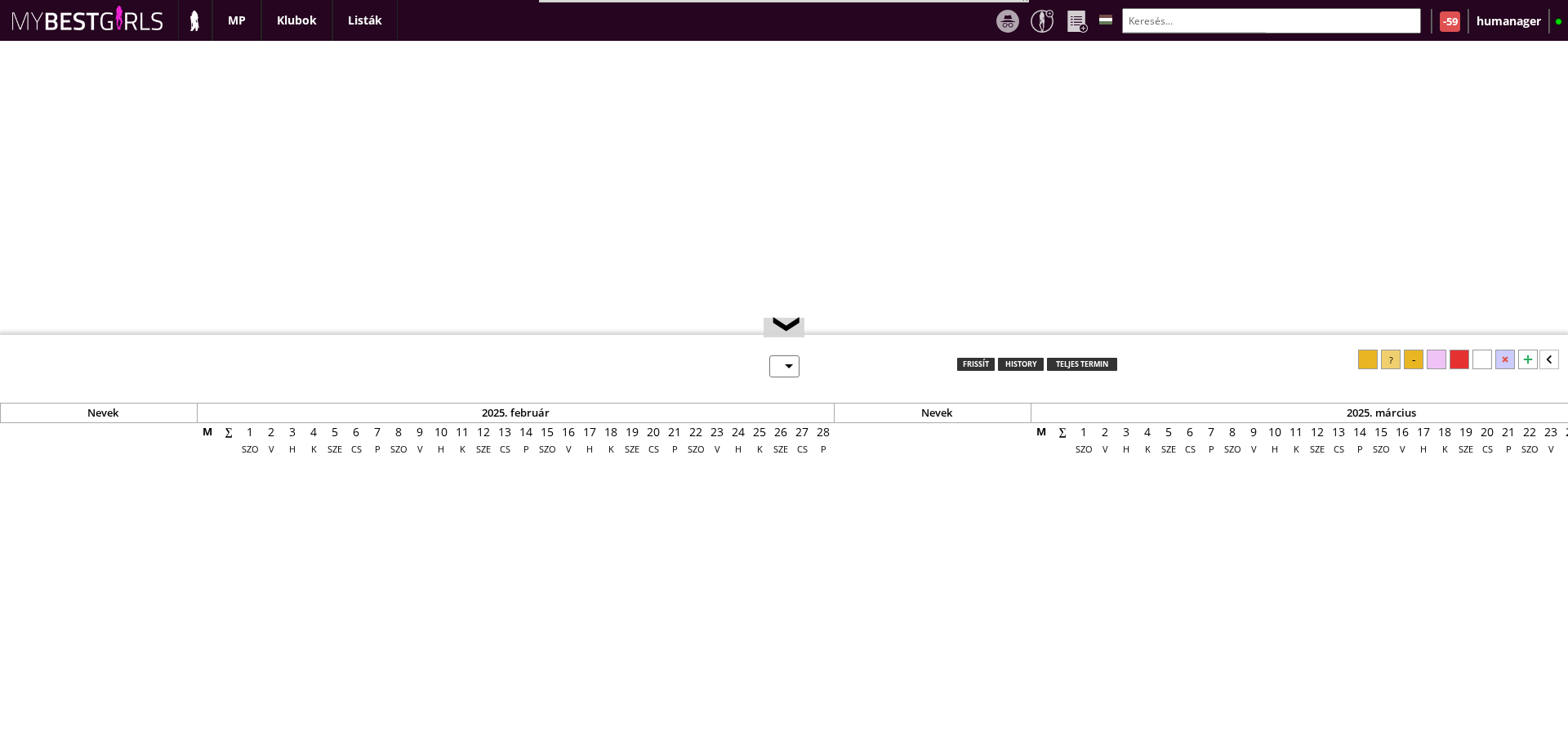
select select "0"
